Goal: Task Accomplishment & Management: Use online tool/utility

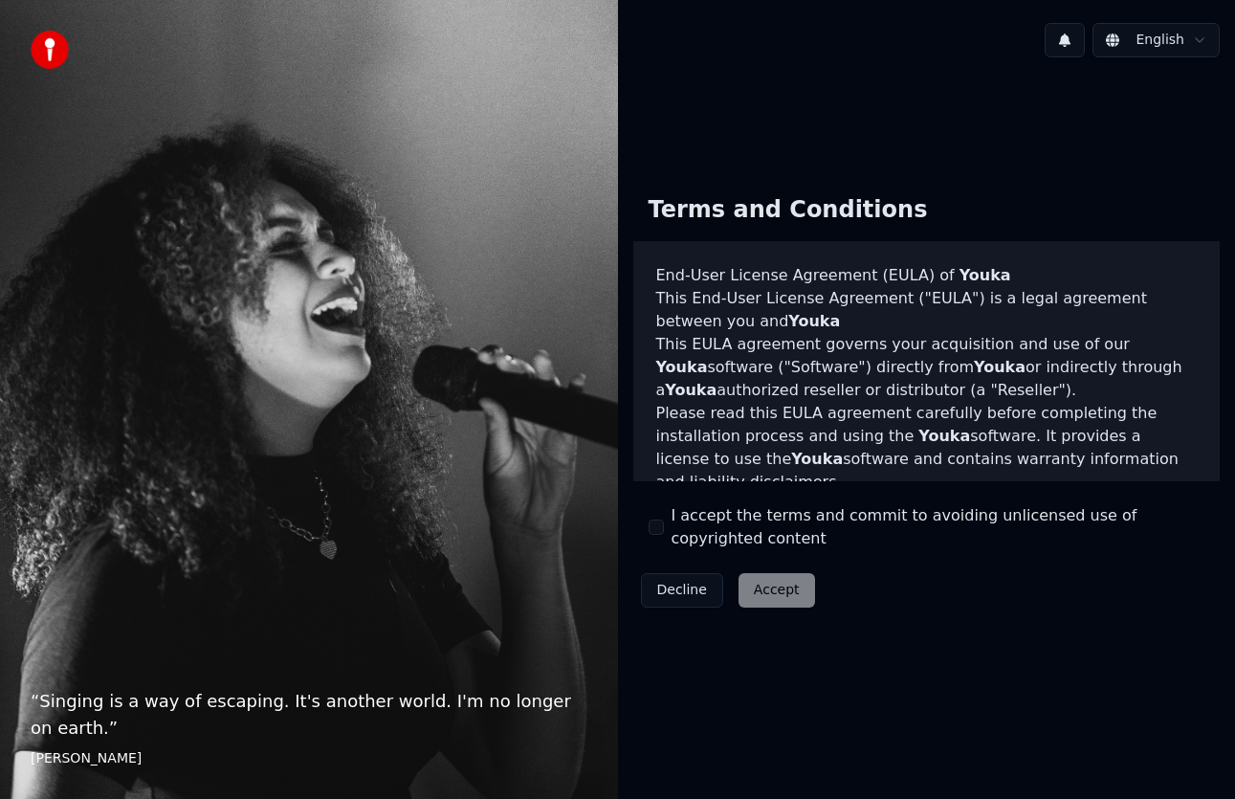
click at [728, 183] on div "Terms and Conditions" at bounding box center [788, 210] width 310 height 61
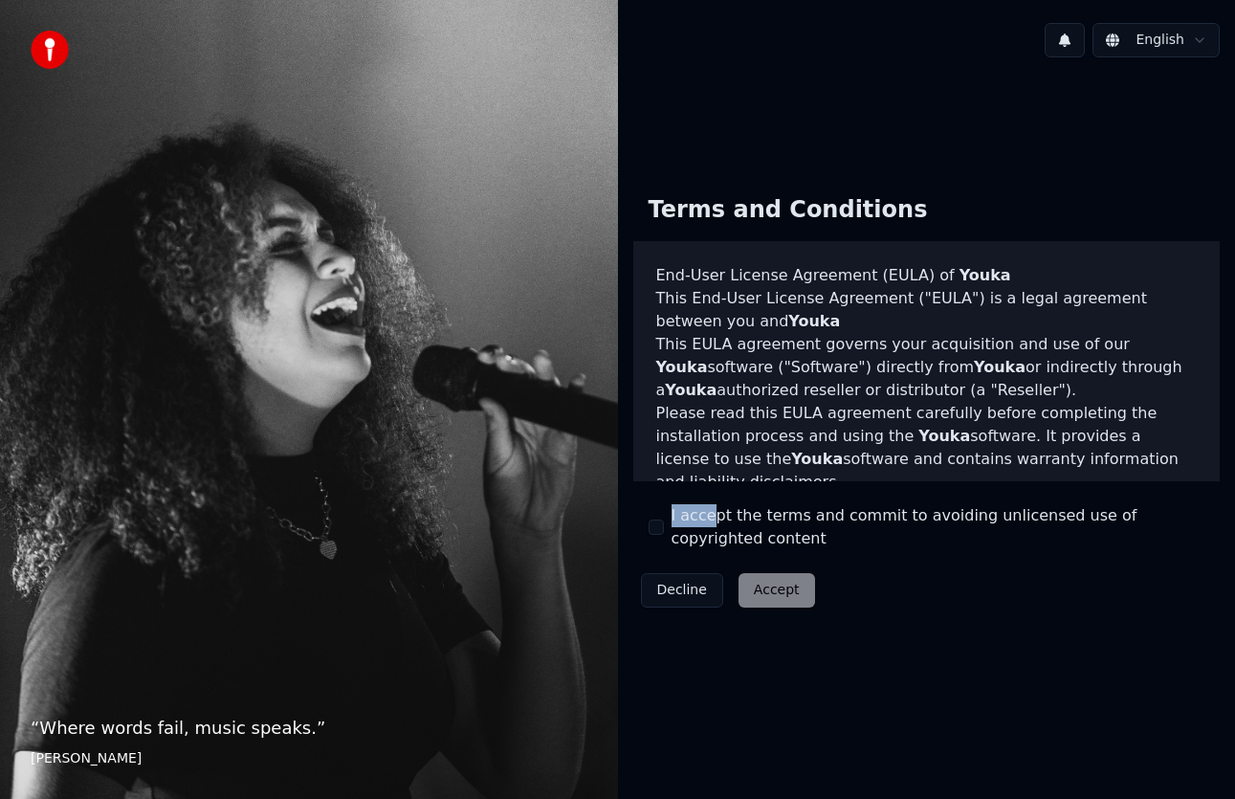
click at [704, 513] on div "Terms and Conditions End-User License Agreement ([PERSON_NAME]) of Youka This E…" at bounding box center [927, 397] width 588 height 434
click at [663, 531] on div "I accept the terms and commit to avoiding unlicensed use of copyrighted content" at bounding box center [927, 527] width 557 height 46
click at [655, 527] on button "I accept the terms and commit to avoiding unlicensed use of copyrighted content" at bounding box center [656, 527] width 15 height 15
click at [729, 567] on div "Decline Accept" at bounding box center [727, 591] width 189 height 50
click at [781, 586] on button "Accept" at bounding box center [777, 590] width 77 height 34
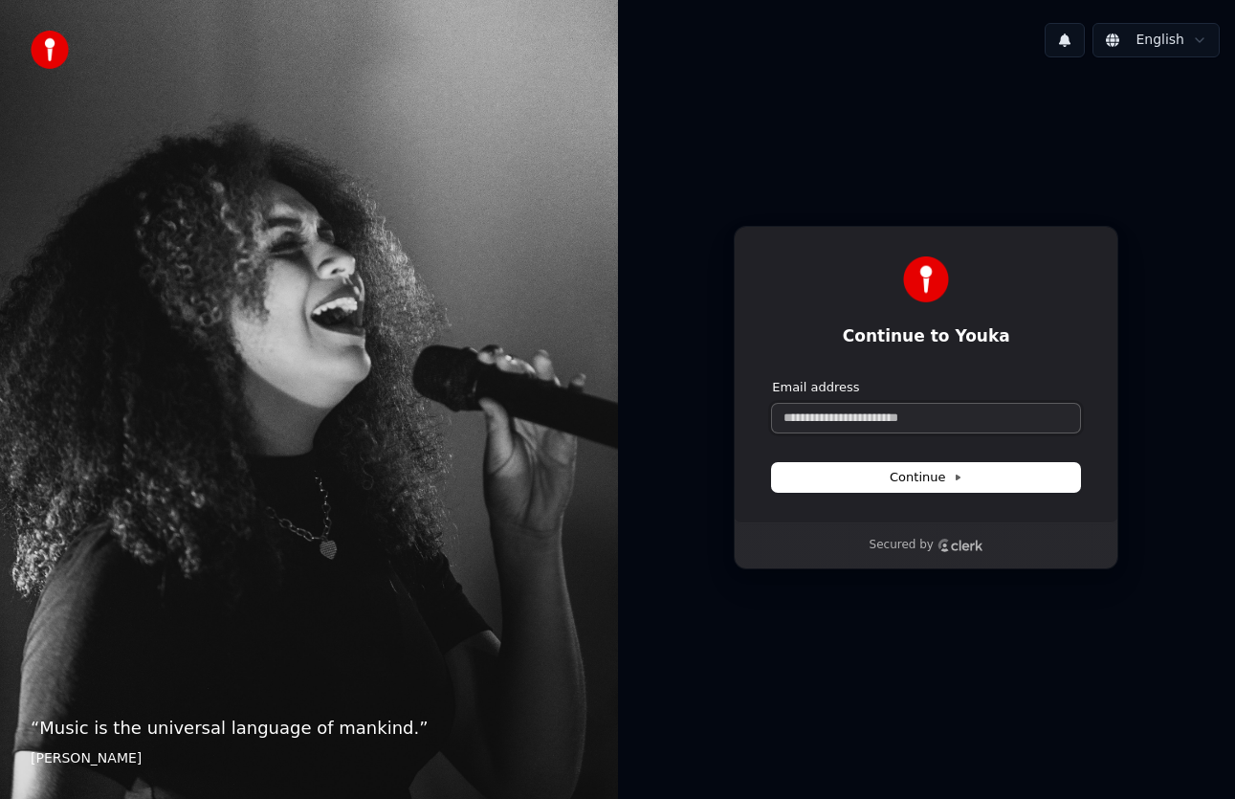
click at [910, 426] on input "Email address" at bounding box center [926, 418] width 308 height 29
click at [772, 379] on button "submit" at bounding box center [772, 379] width 0 height 0
type input "**********"
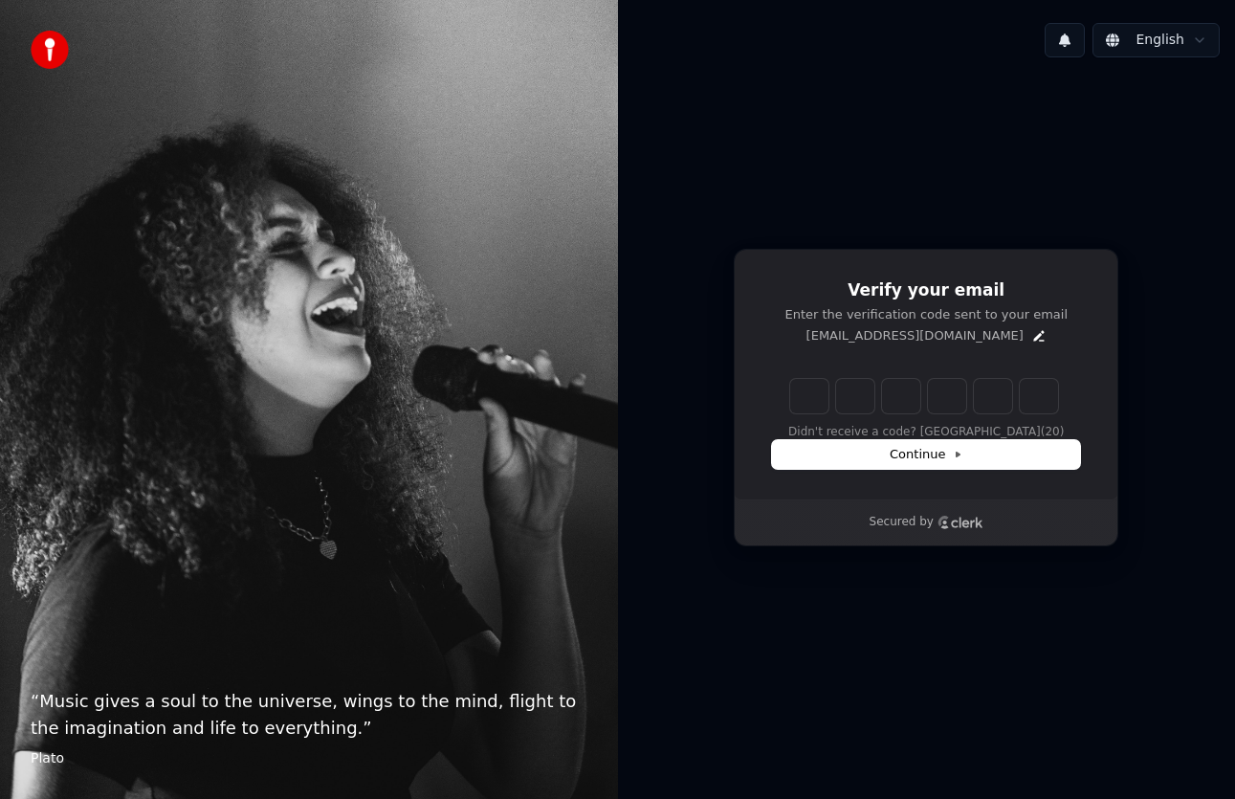
type input "******"
type input "*"
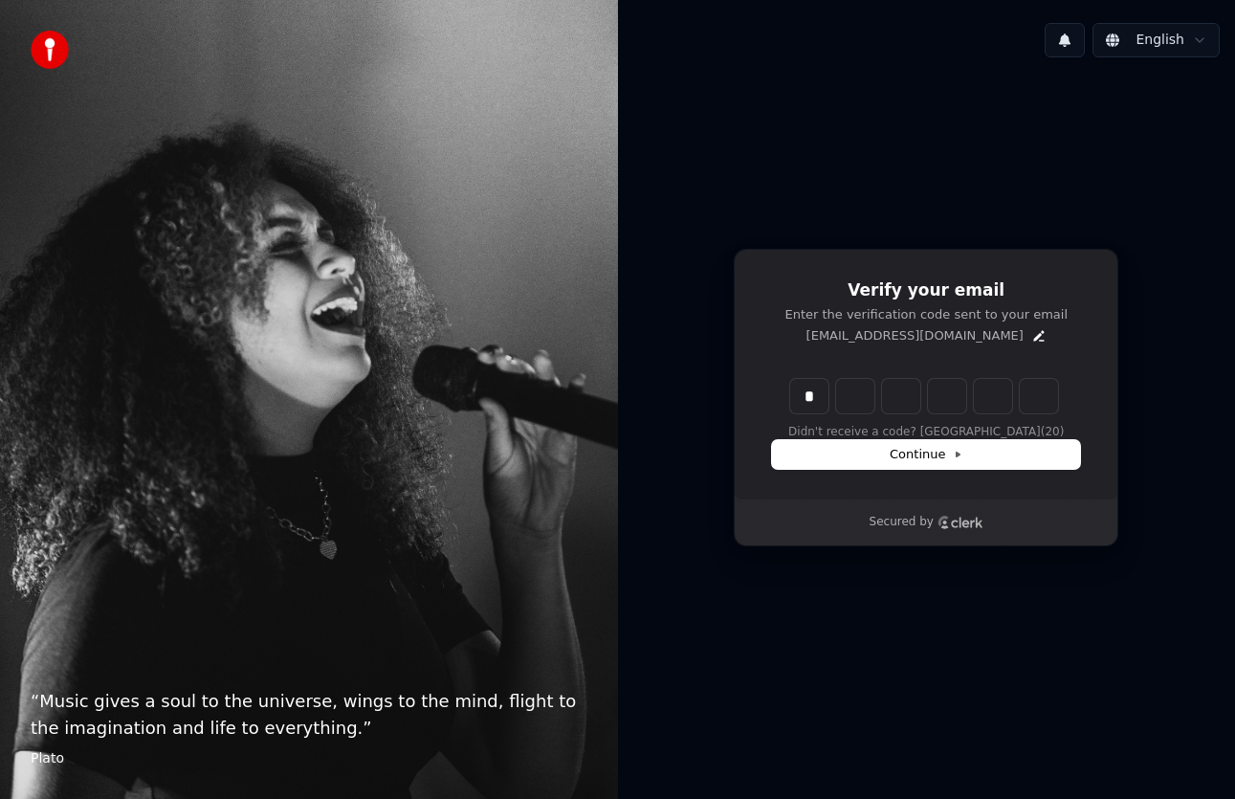
type input "*"
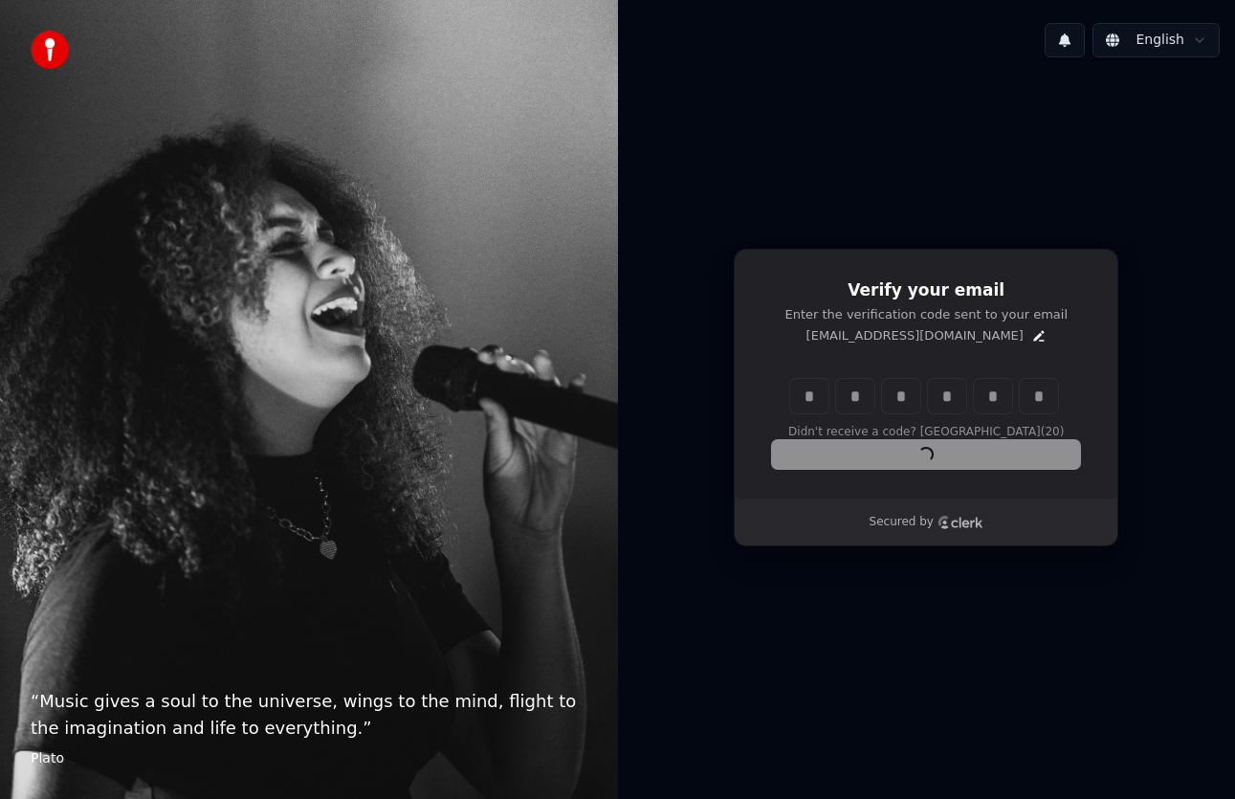
click at [940, 455] on div "Continue" at bounding box center [926, 454] width 308 height 29
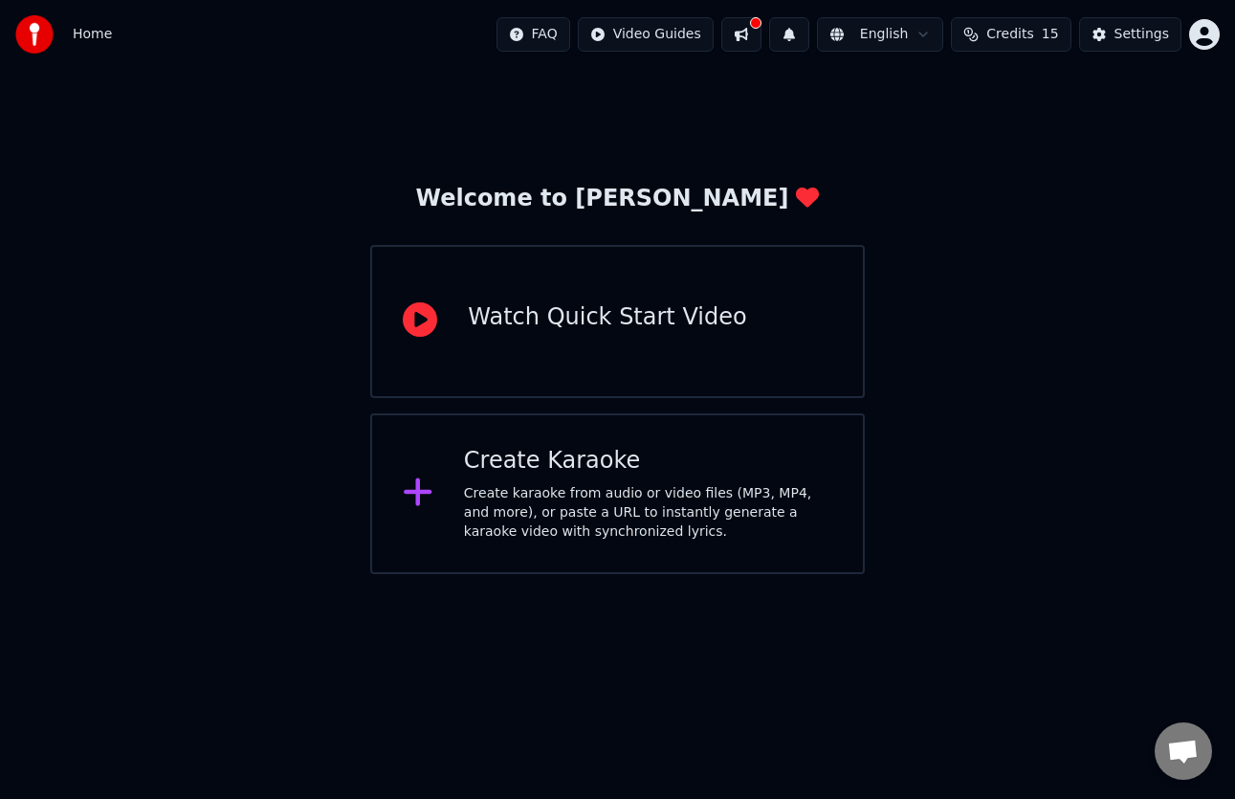
click at [601, 552] on div "Create Karaoke Create karaoke from audio or video files (MP3, MP4, and more), o…" at bounding box center [617, 493] width 494 height 161
